Goal: Task Accomplishment & Management: Manage account settings

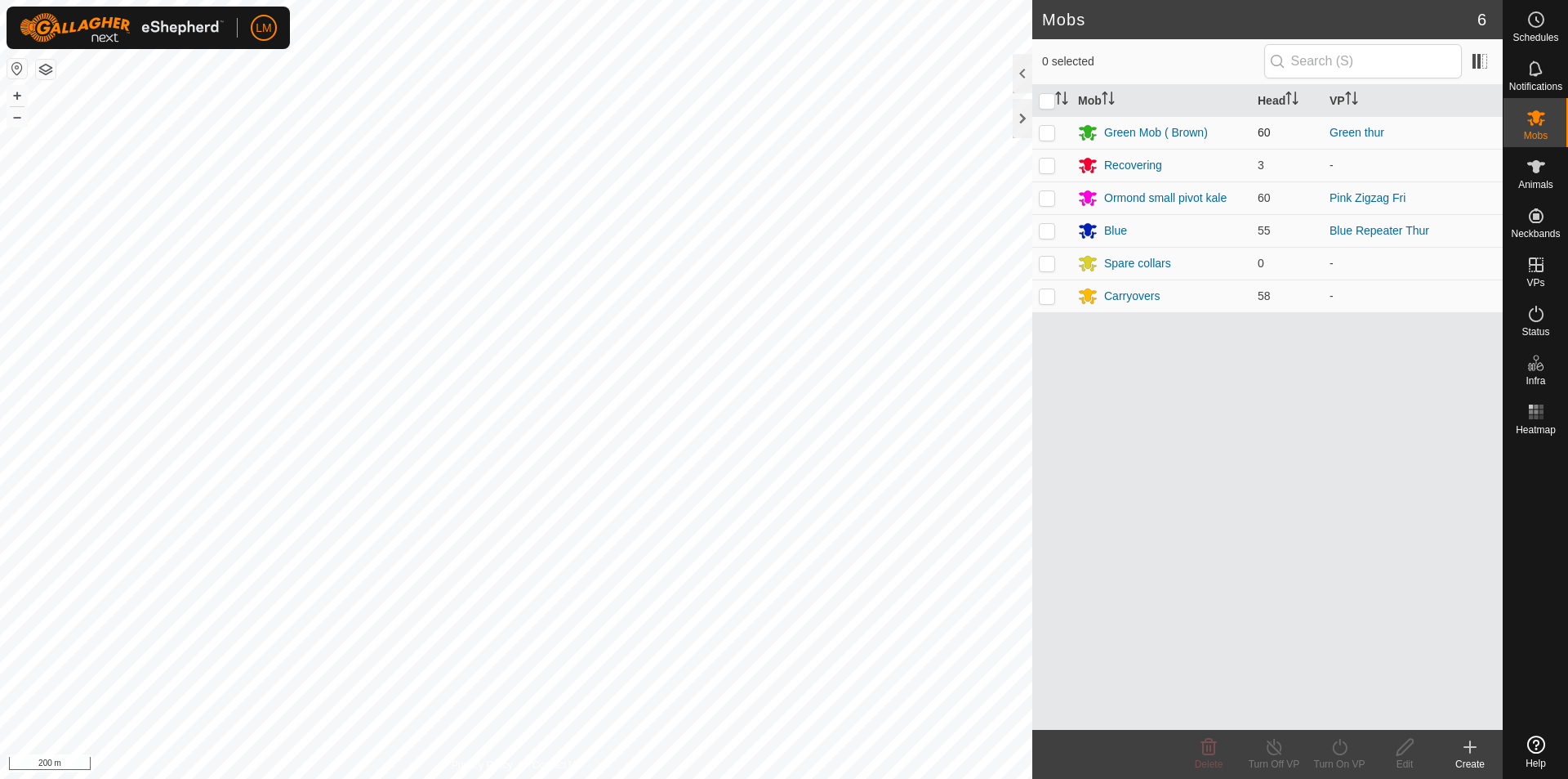
click at [1311, 127] on div "Mobs 6 0 selected Mob Head VP Green Mob ( Brown) 60 Green thur Recovering 3 - O…" at bounding box center [751, 389] width 1502 height 779
click at [1254, 187] on div "Mobs 6 0 selected Mob Head VP Green Mob ( Brown) 60 Green thur Recovering 3 - O…" at bounding box center [751, 389] width 1502 height 779
click at [1283, 193] on div "Mobs 6 0 selected Mob Head VP Green Mob ( Brown) 60 Green thur Recovering 3 - O…" at bounding box center [751, 389] width 1502 height 779
click at [1136, 295] on div "Carryovers" at bounding box center [1132, 296] width 56 height 17
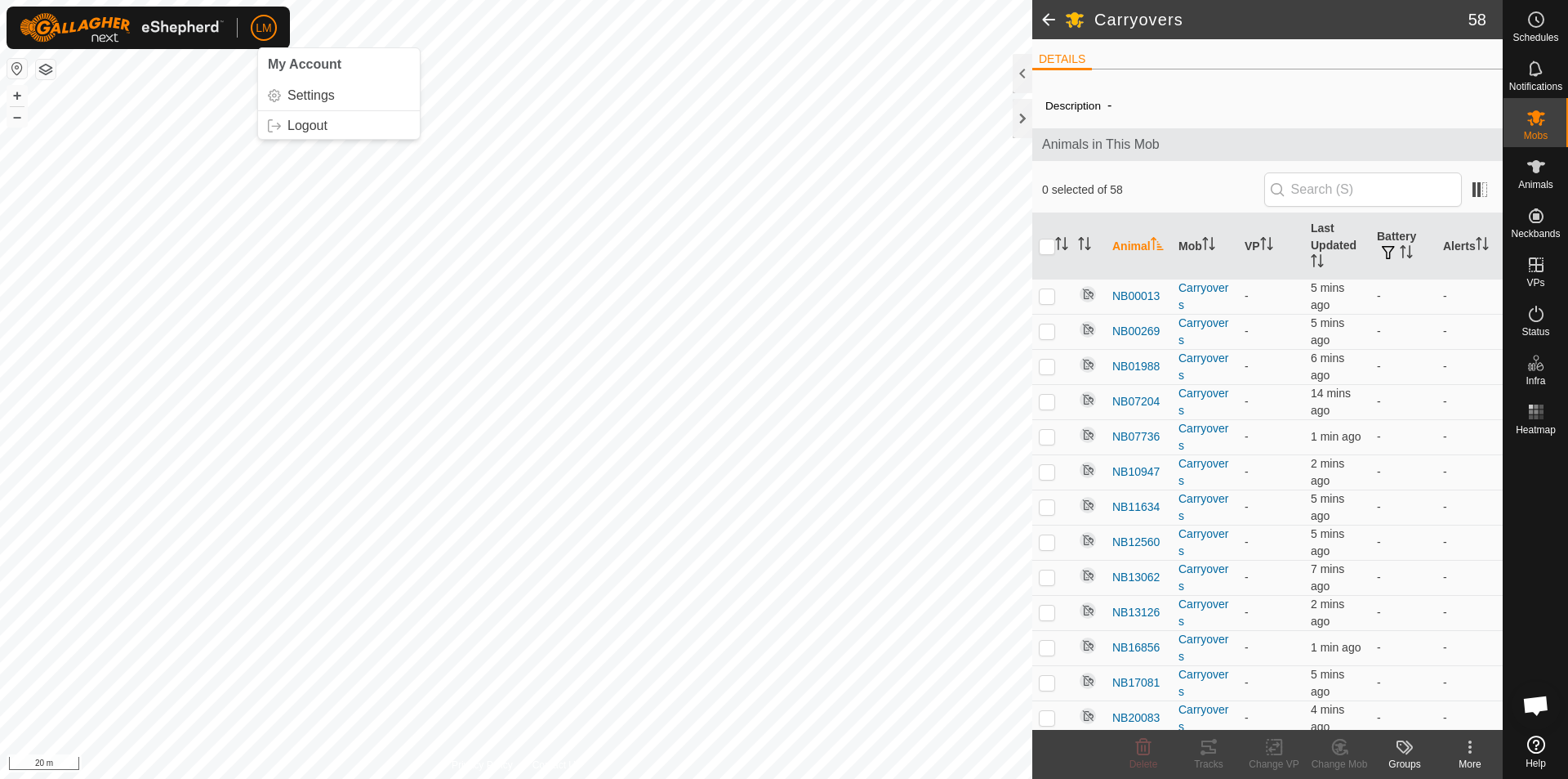
click at [1047, 24] on span at bounding box center [1049, 20] width 33 height 39
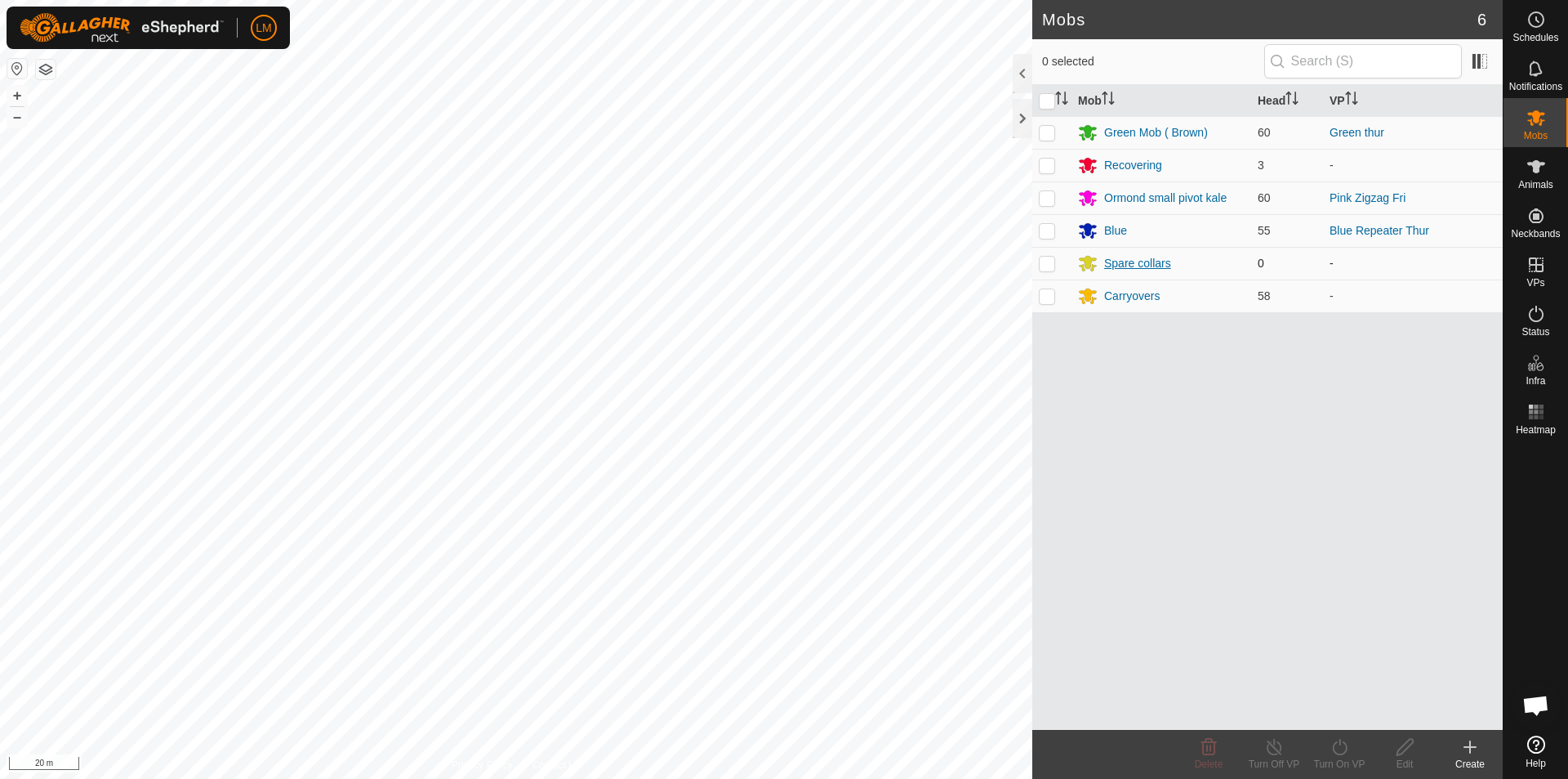
click at [1123, 263] on div "Spare collars" at bounding box center [1137, 263] width 67 height 17
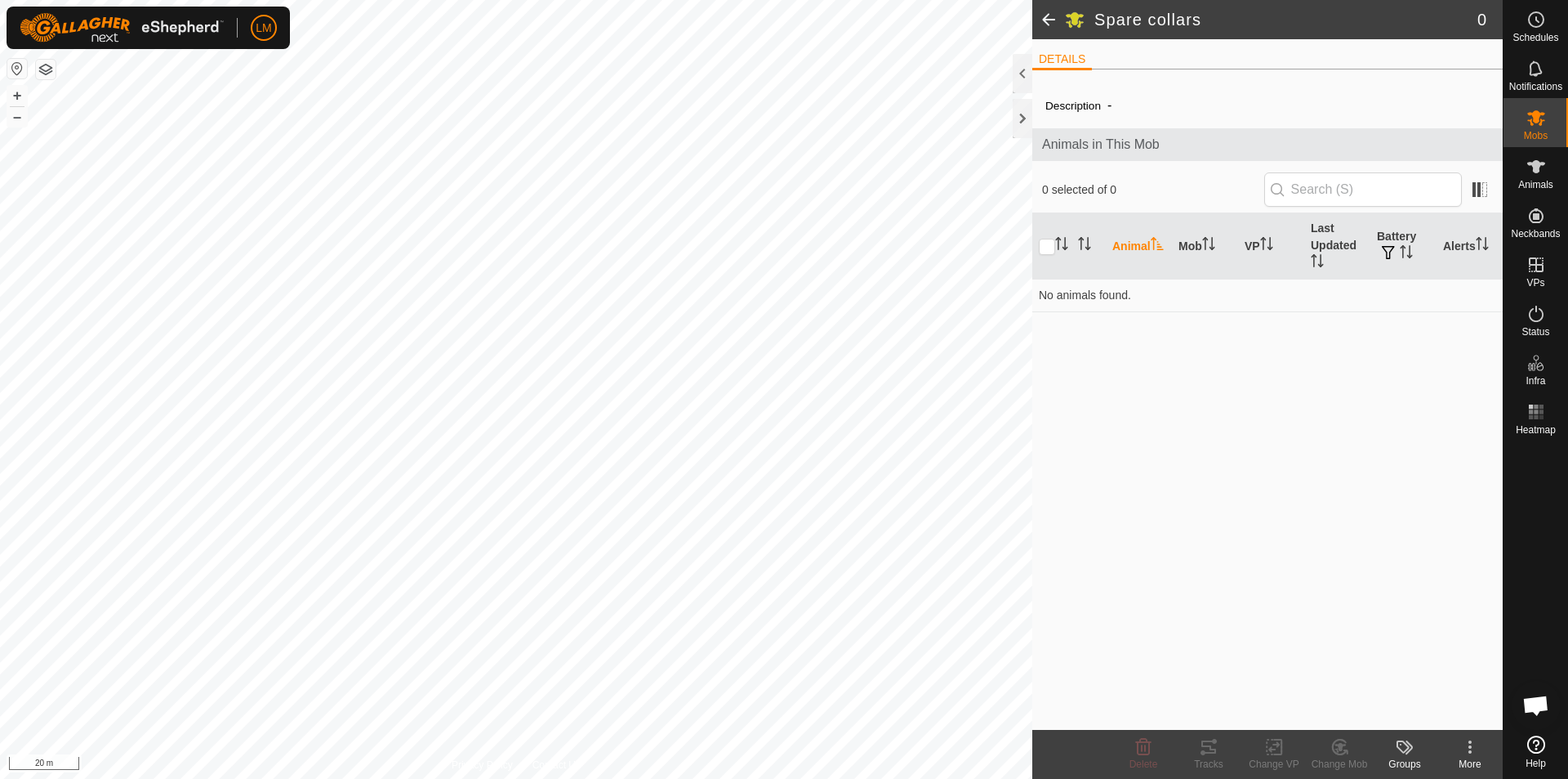
click at [1123, 263] on th "Animal" at bounding box center [1138, 246] width 67 height 67
click at [1526, 216] on icon at bounding box center [1536, 216] width 20 height 20
click at [1420, 205] on link "Unfitted Neckbands" at bounding box center [1421, 211] width 162 height 33
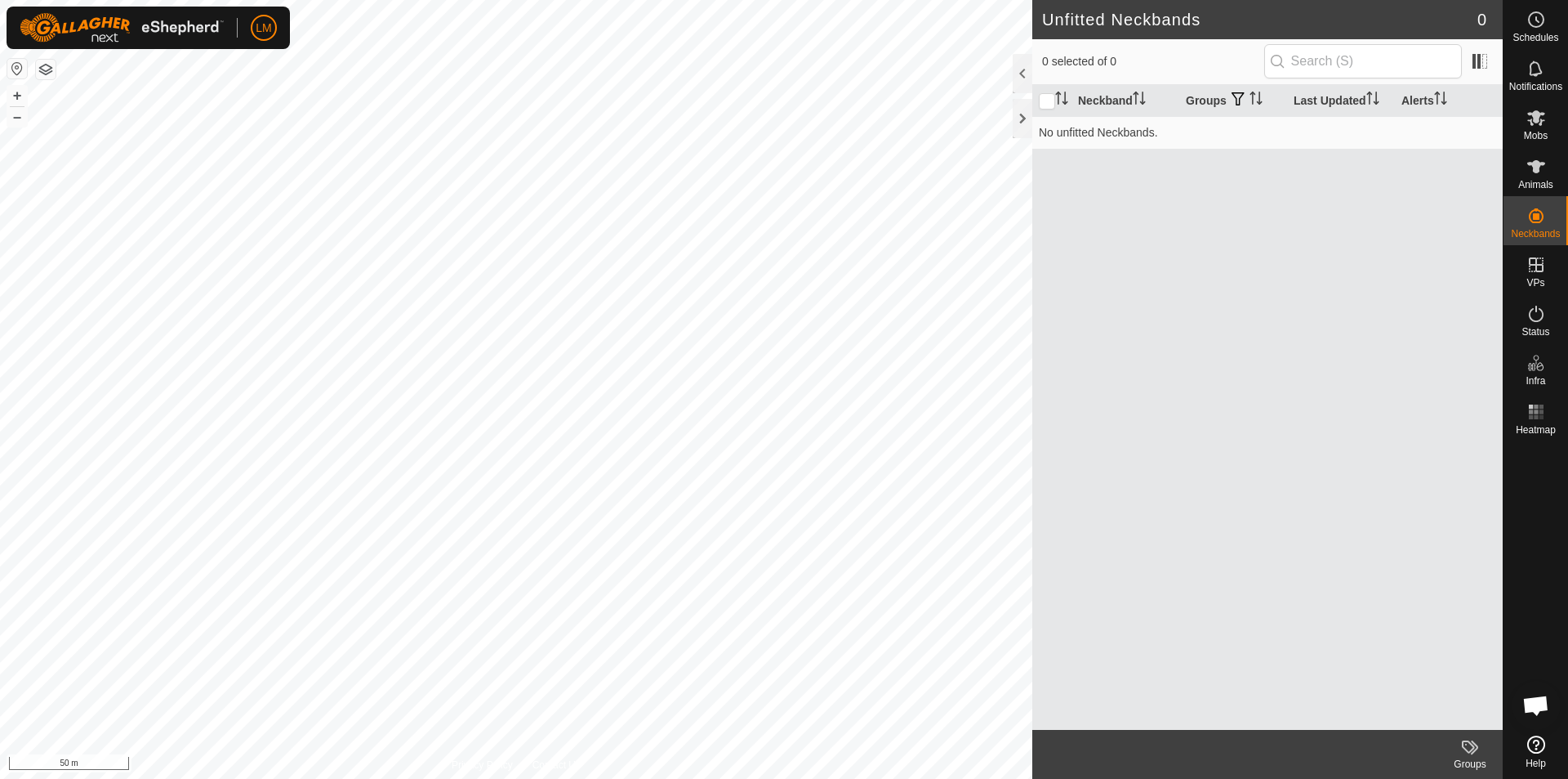
click at [1042, 260] on div "Unfitted Neckbands 0 0 selected of 0 Neckband Groups Last Updated Alerts No unf…" at bounding box center [751, 389] width 1502 height 779
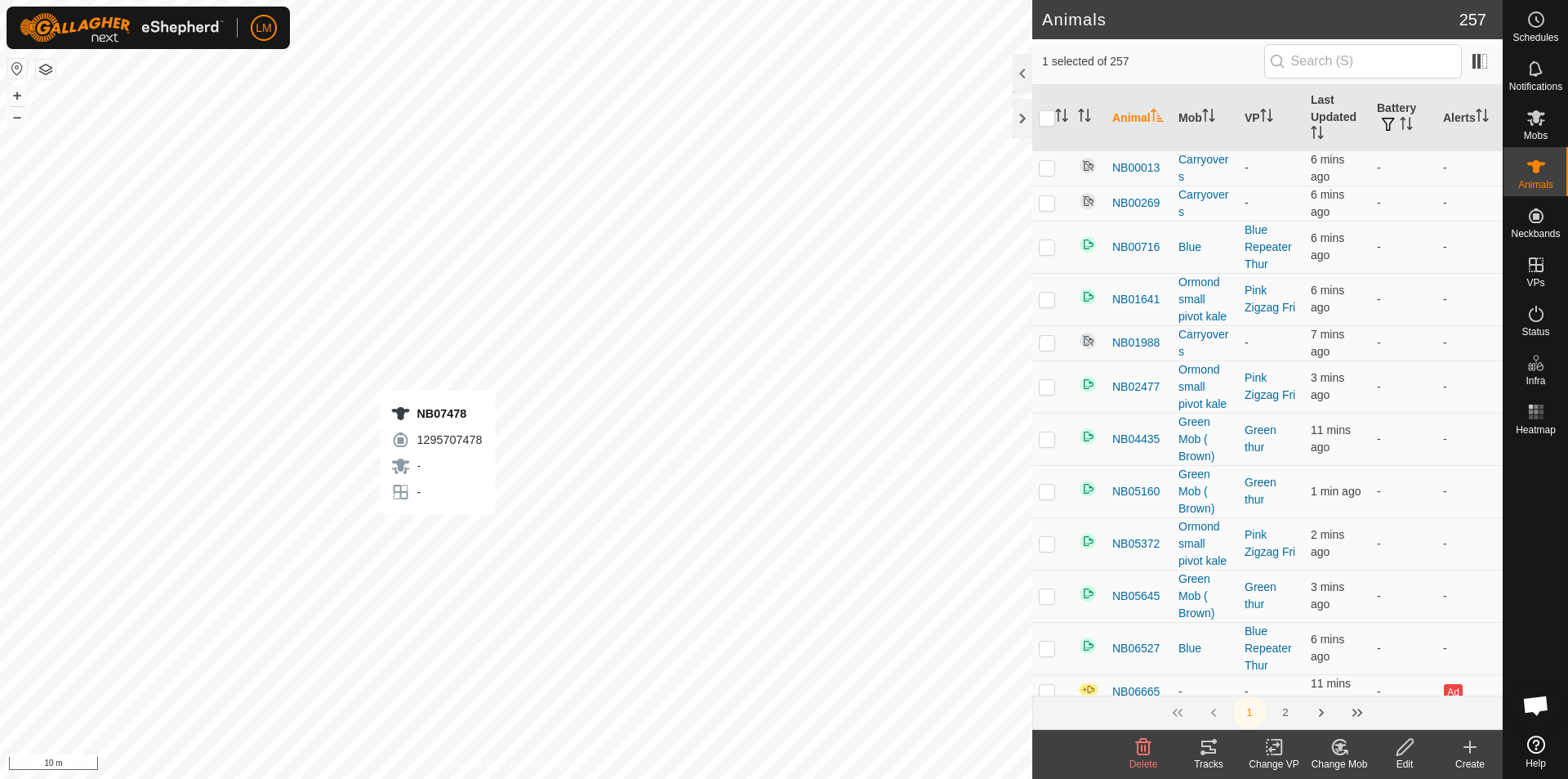
checkbox input "true"
checkbox input "false"
checkbox input "true"
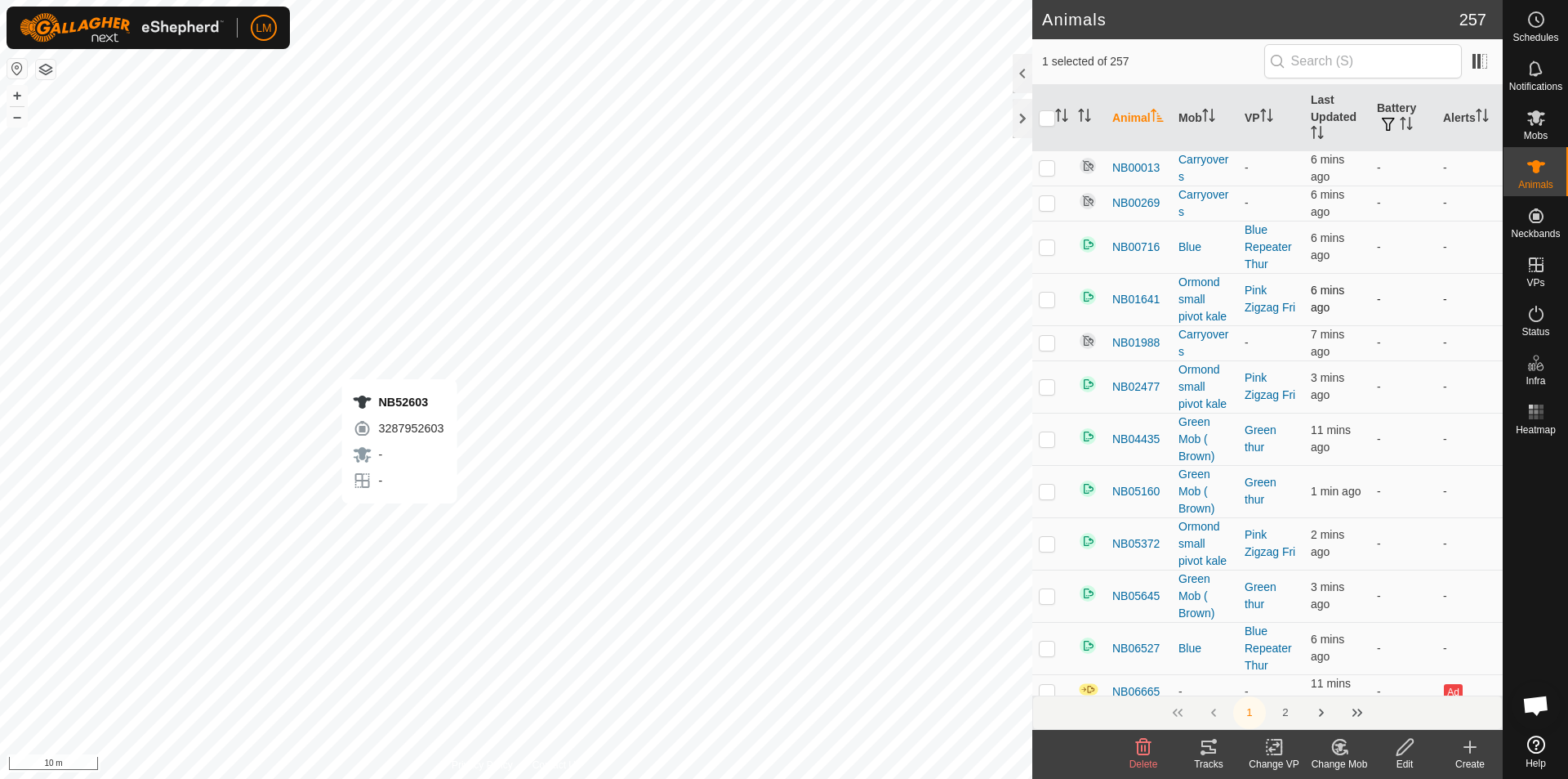
checkbox input "false"
checkbox input "true"
checkbox input "false"
checkbox input "true"
checkbox input "false"
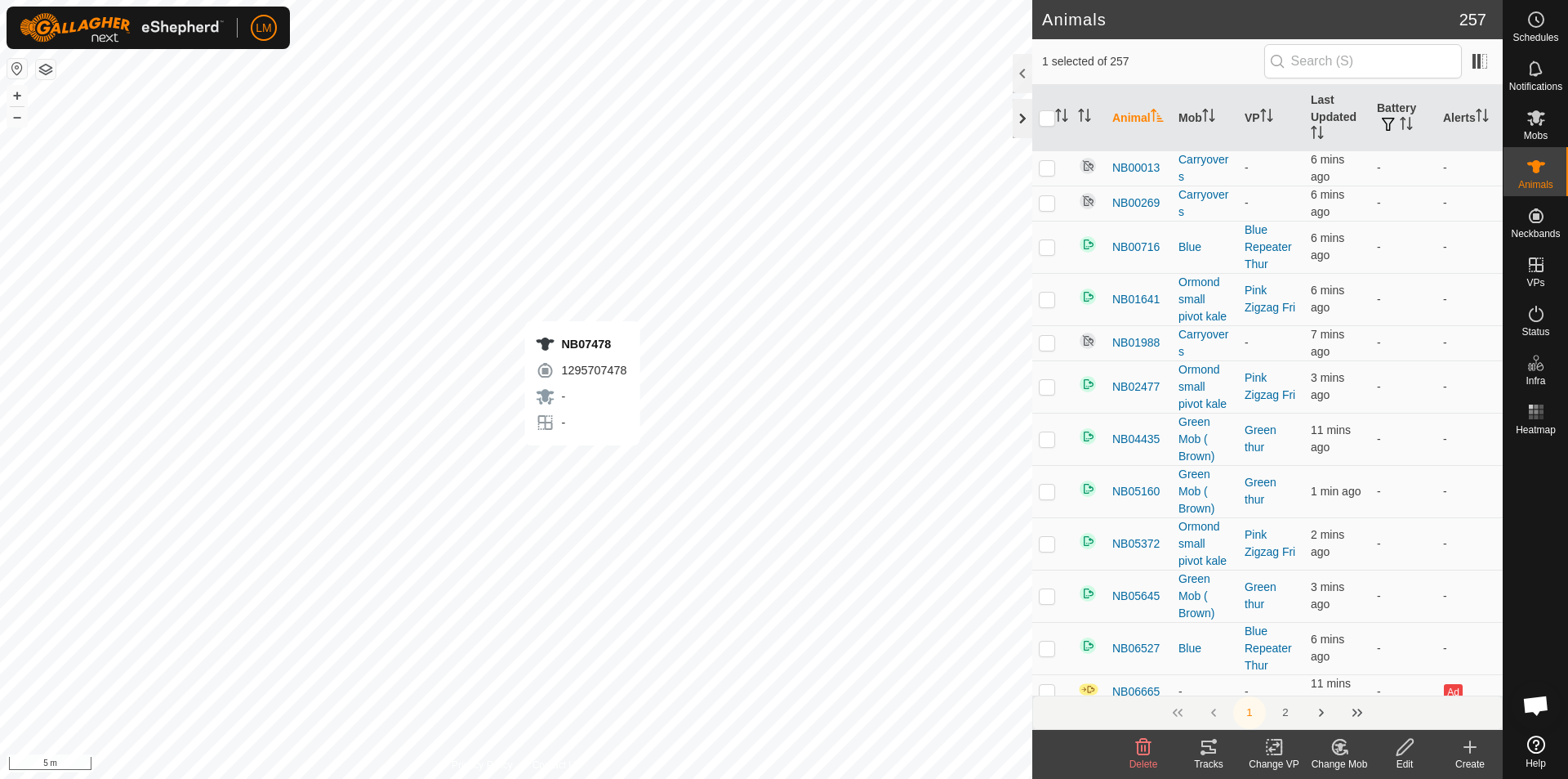
checkbox input "true"
checkbox input "false"
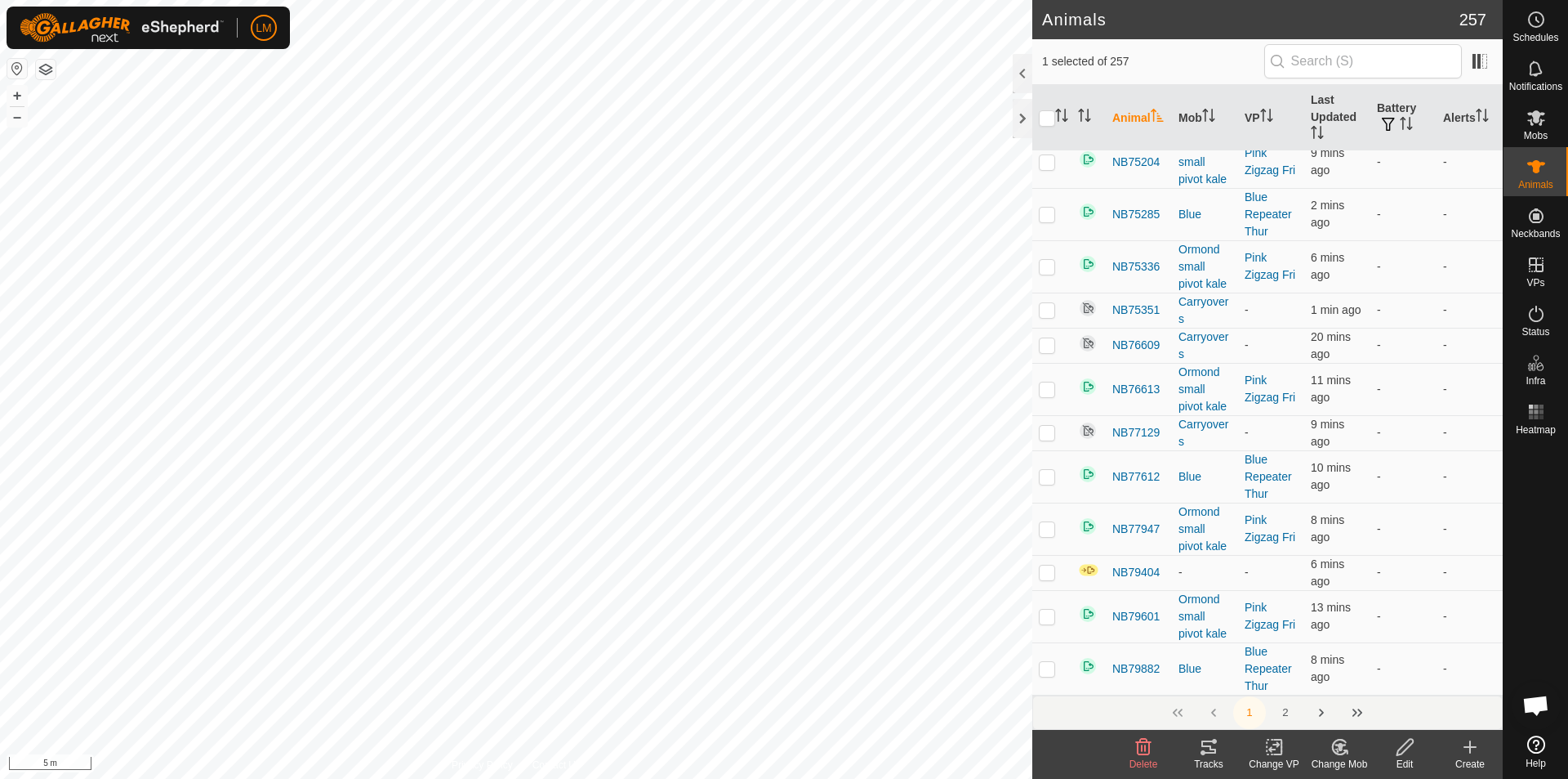
scroll to position [8729, 0]
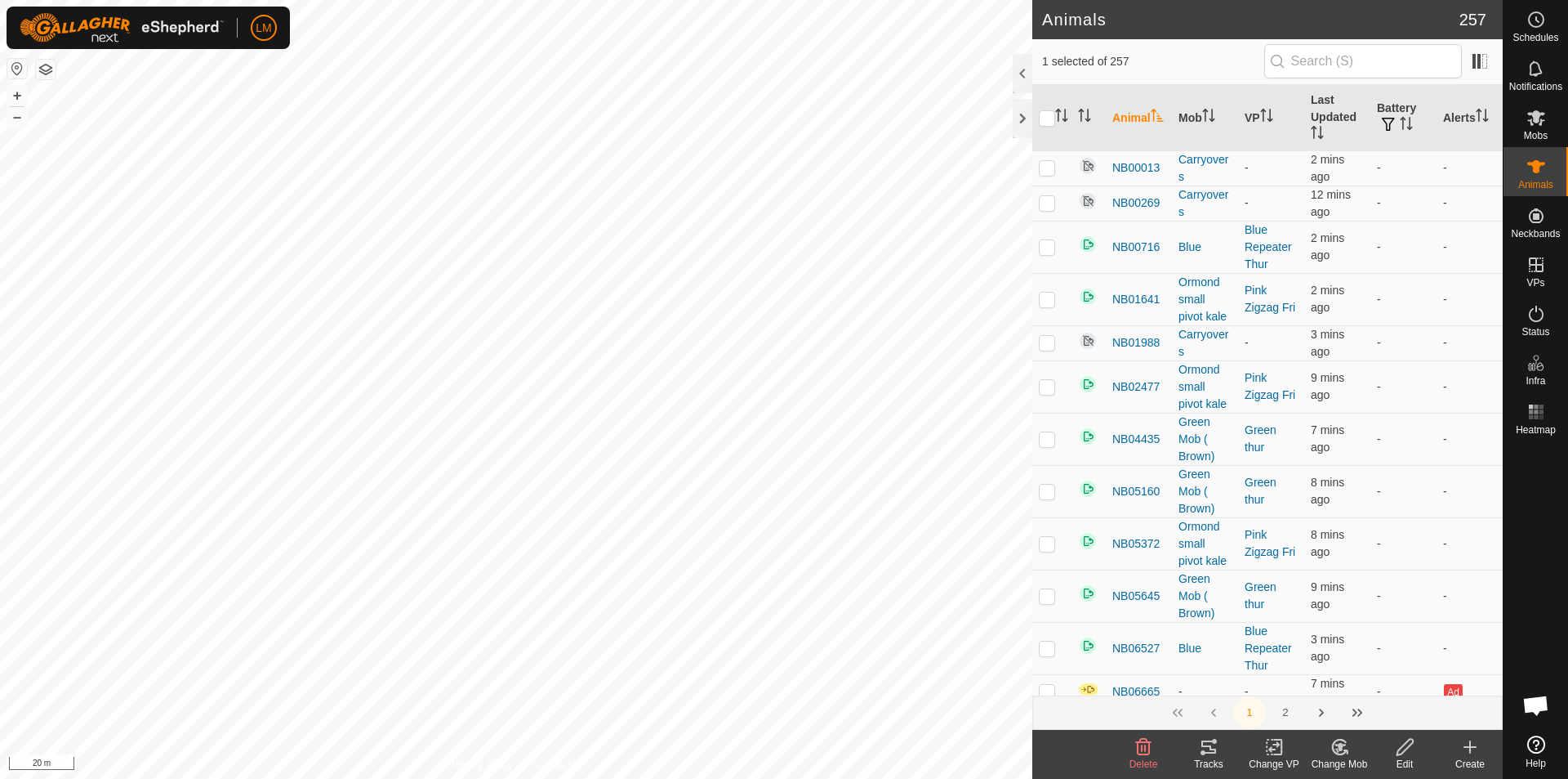
click at [1334, 749] on icon at bounding box center [1339, 747] width 20 height 20
click at [1381, 678] on link "Choose Mob..." at bounding box center [1389, 676] width 162 height 33
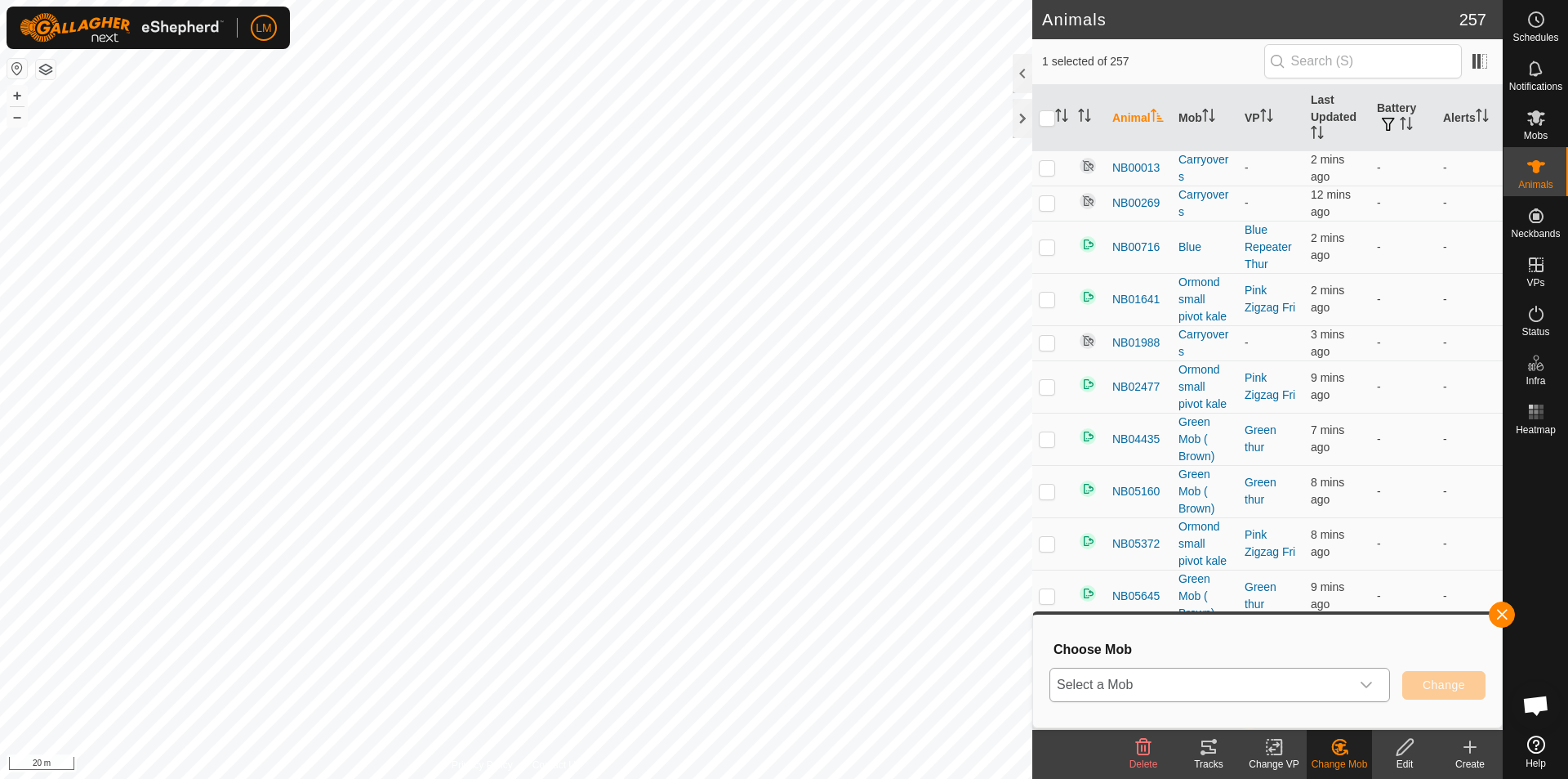
click at [1271, 683] on span "Select a Mob" at bounding box center [1200, 684] width 300 height 33
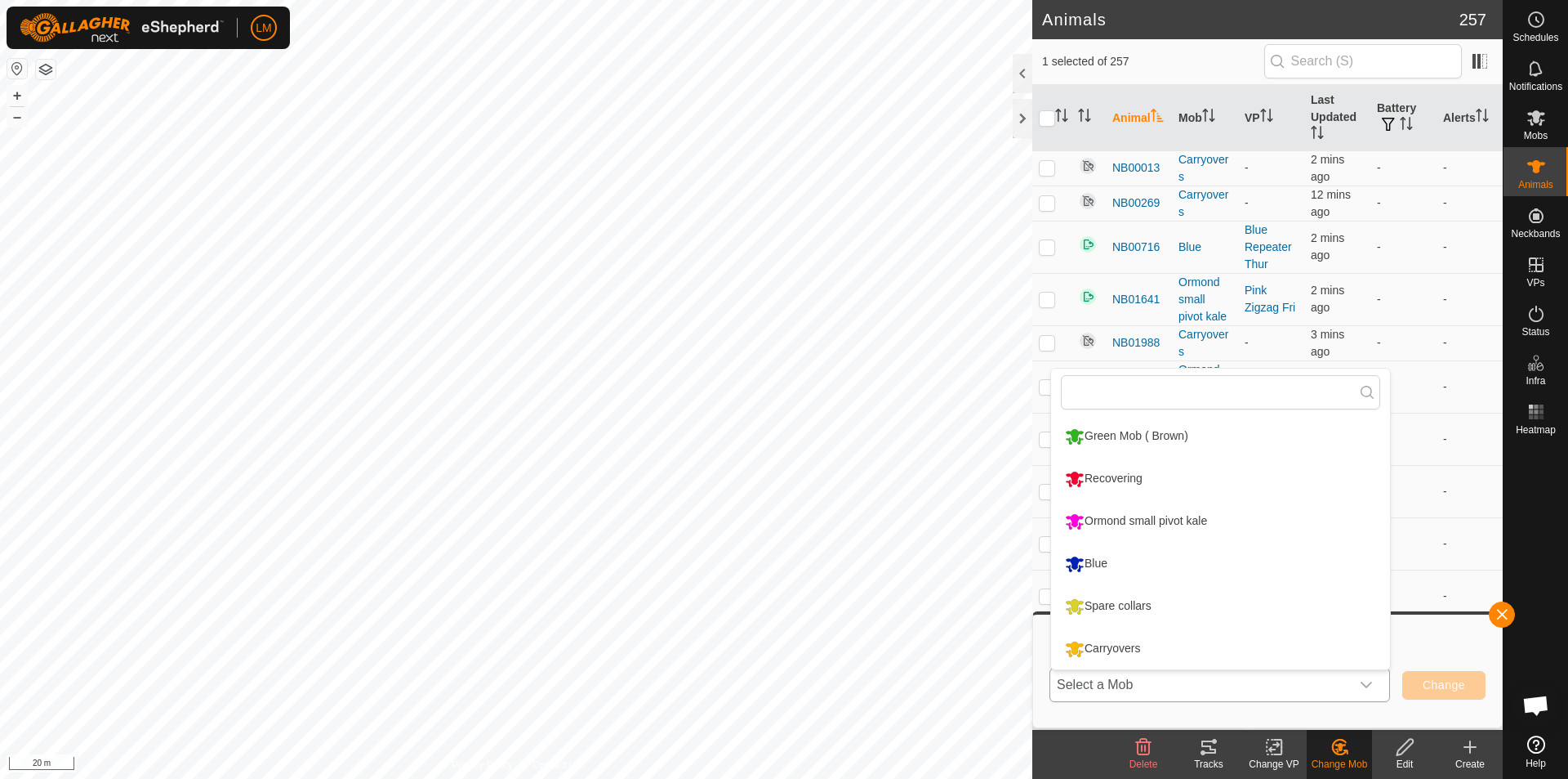
click at [1152, 643] on li "Carryovers" at bounding box center [1221, 648] width 339 height 41
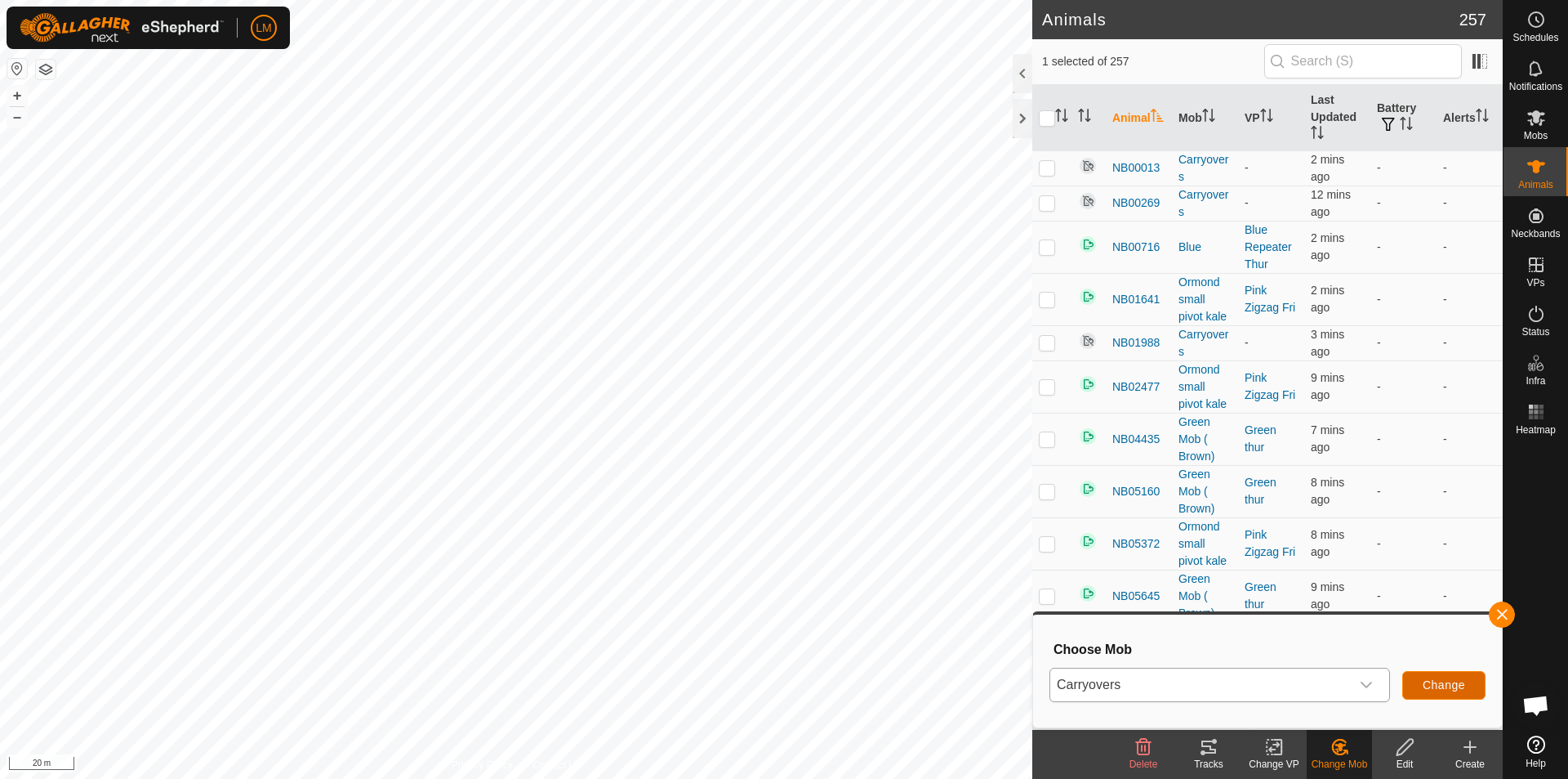
click at [1452, 687] on span "Change" at bounding box center [1444, 684] width 43 height 13
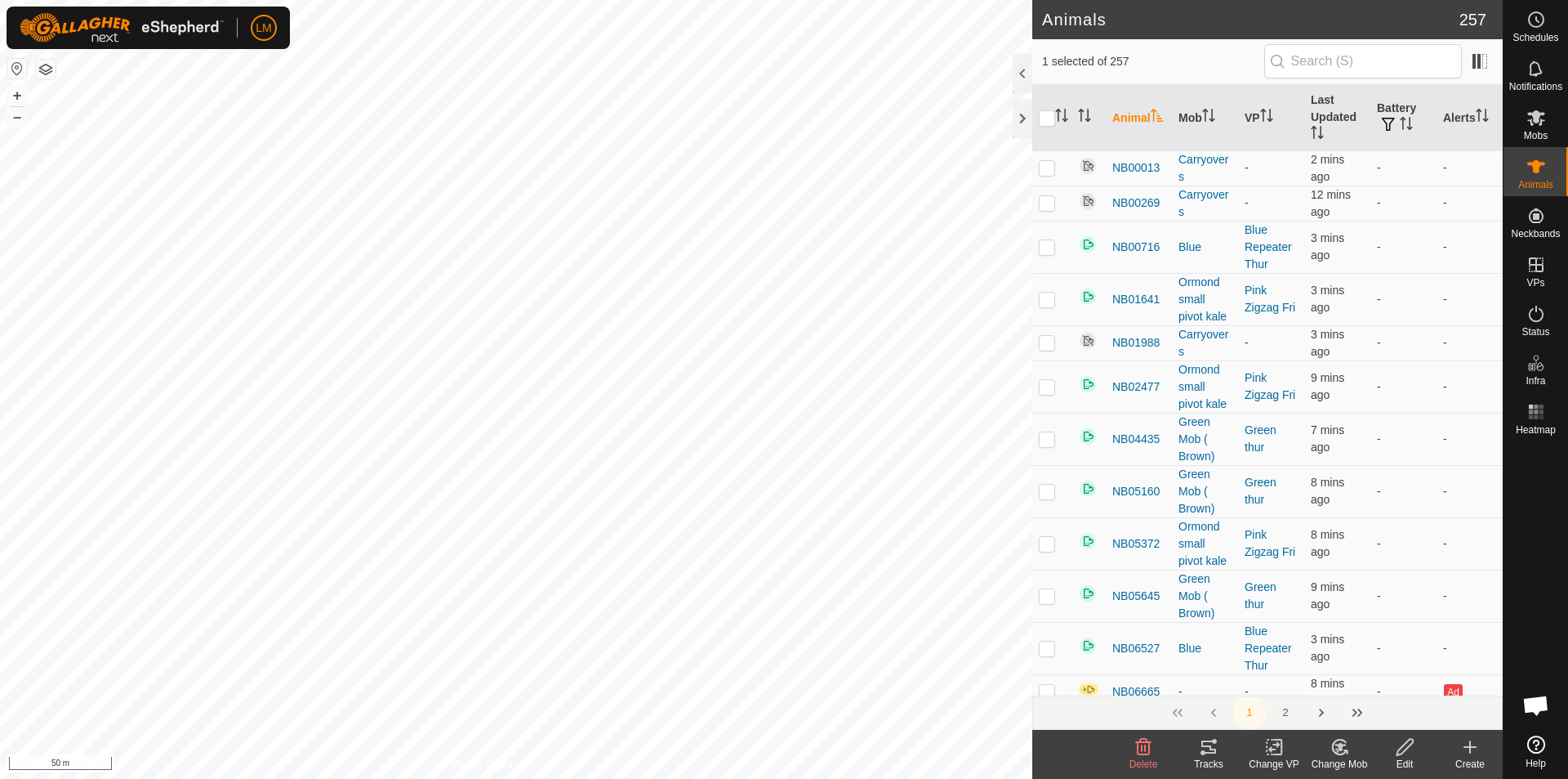
click at [1341, 749] on icon at bounding box center [1340, 746] width 12 height 8
click at [1379, 703] on link "Remove from Mob" at bounding box center [1389, 711] width 162 height 33
click at [1341, 756] on icon at bounding box center [1339, 747] width 20 height 20
click at [1375, 675] on link "Choose Mob..." at bounding box center [1389, 676] width 162 height 33
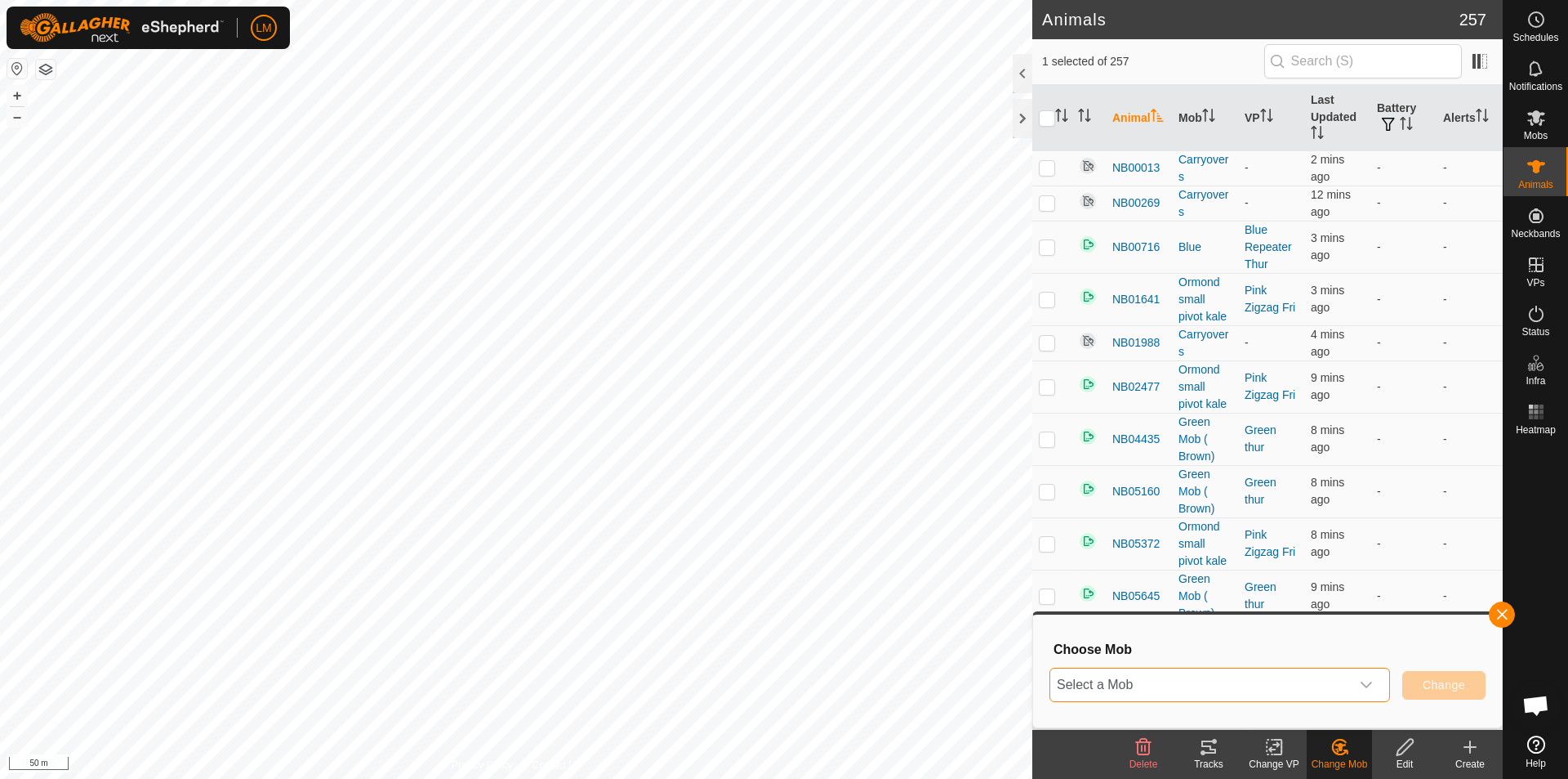
click at [1191, 691] on span "Select a Mob" at bounding box center [1200, 684] width 300 height 33
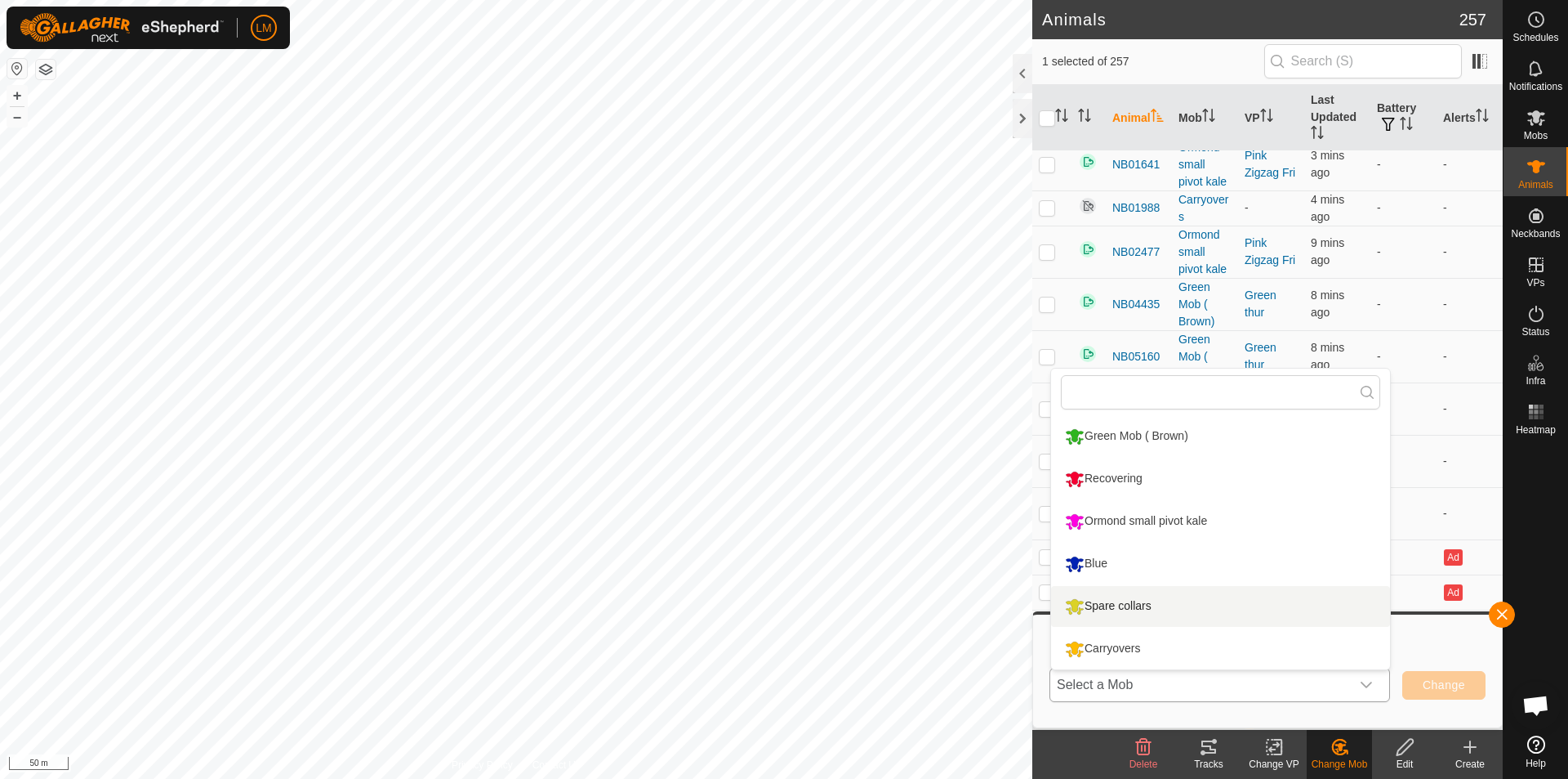
scroll to position [136, 0]
click at [1162, 609] on li "Spare collars" at bounding box center [1221, 607] width 339 height 41
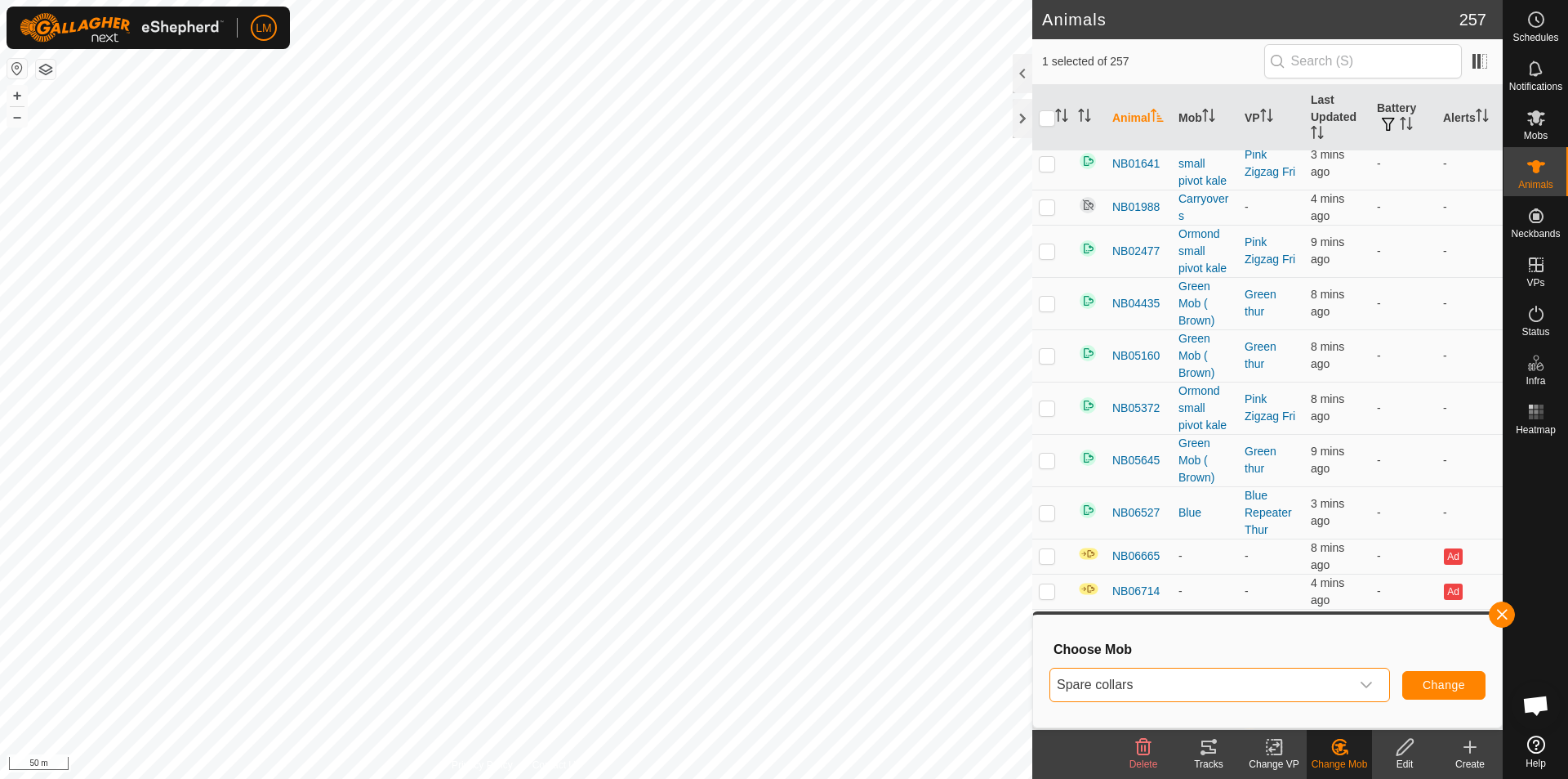
click at [1340, 685] on span "Spare collars" at bounding box center [1200, 684] width 300 height 33
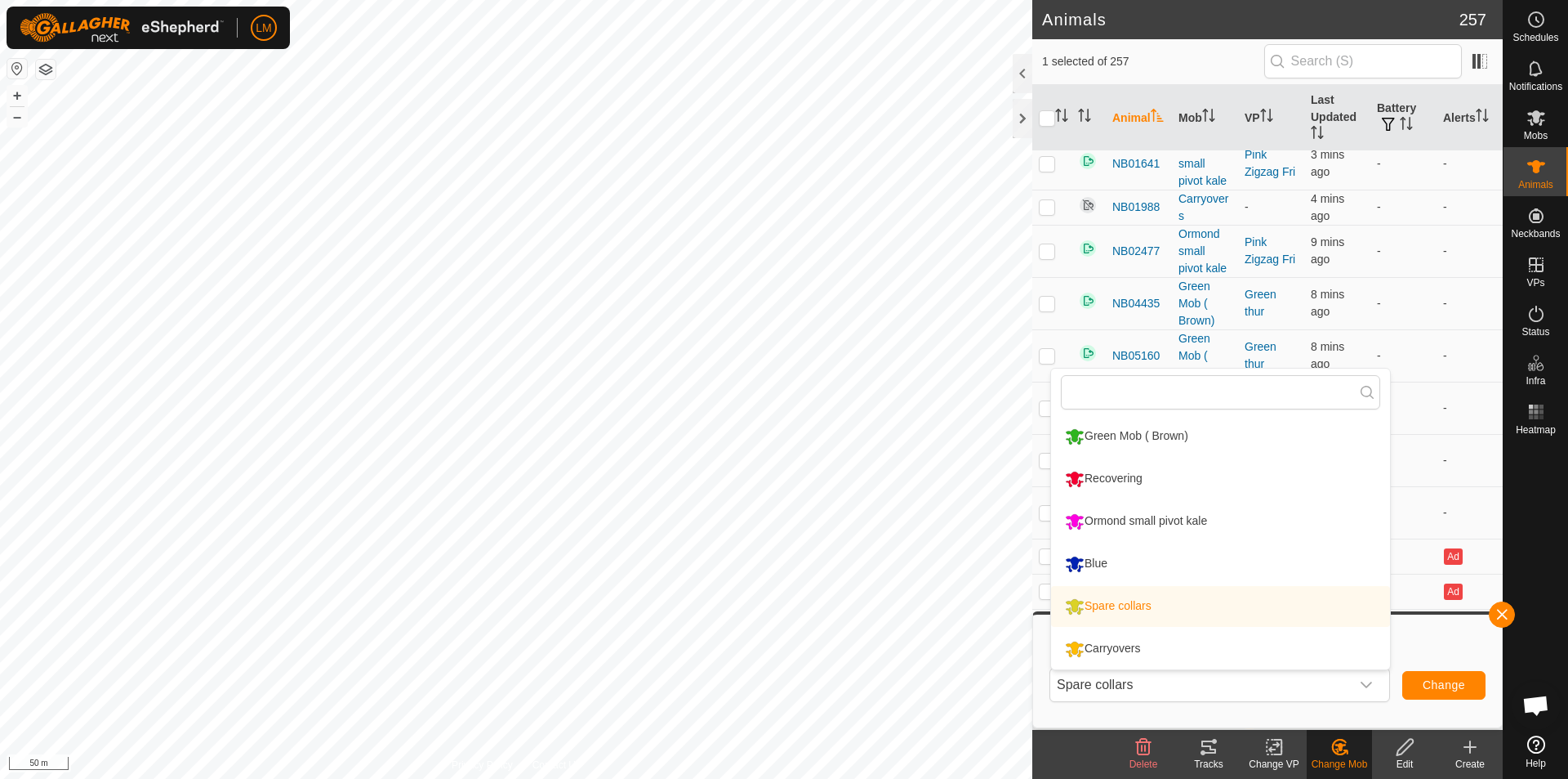
click at [1085, 739] on footer "Delete Tracks Change VP Change Mob Edit Create" at bounding box center [1268, 753] width 471 height 49
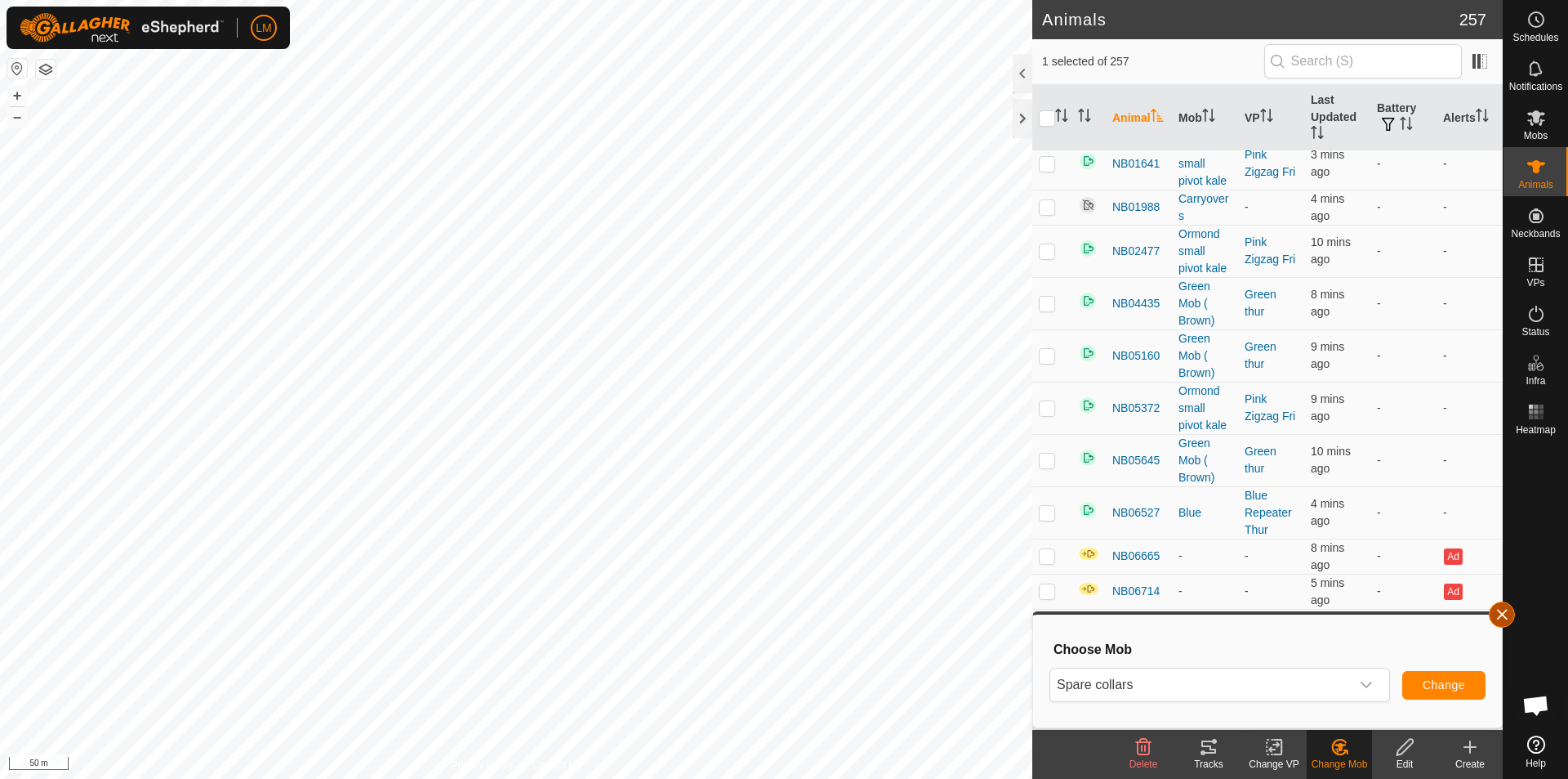
click at [1499, 608] on button "button" at bounding box center [1501, 614] width 26 height 26
